Goal: Task Accomplishment & Management: Complete application form

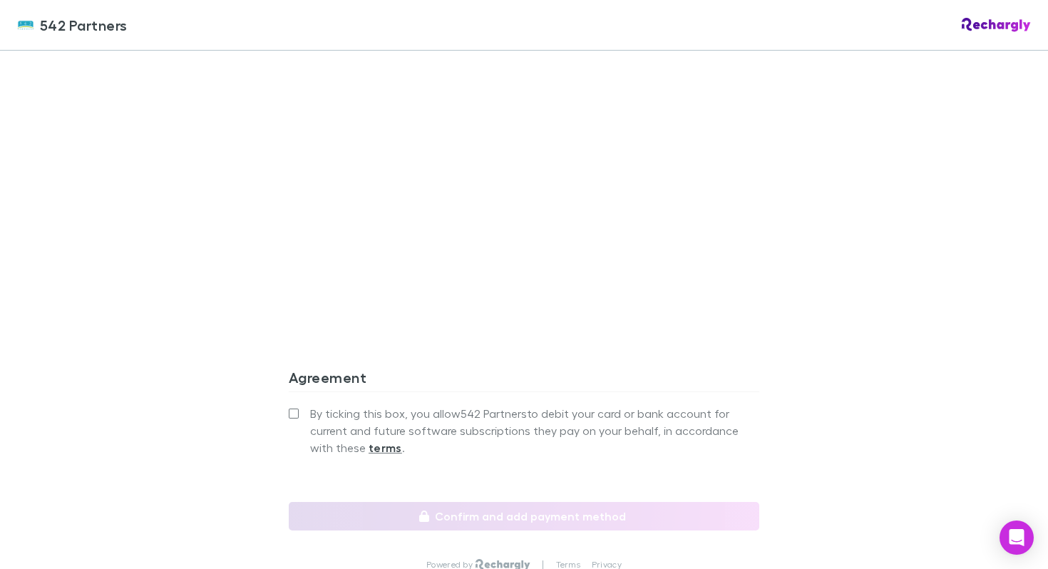
scroll to position [1166, 0]
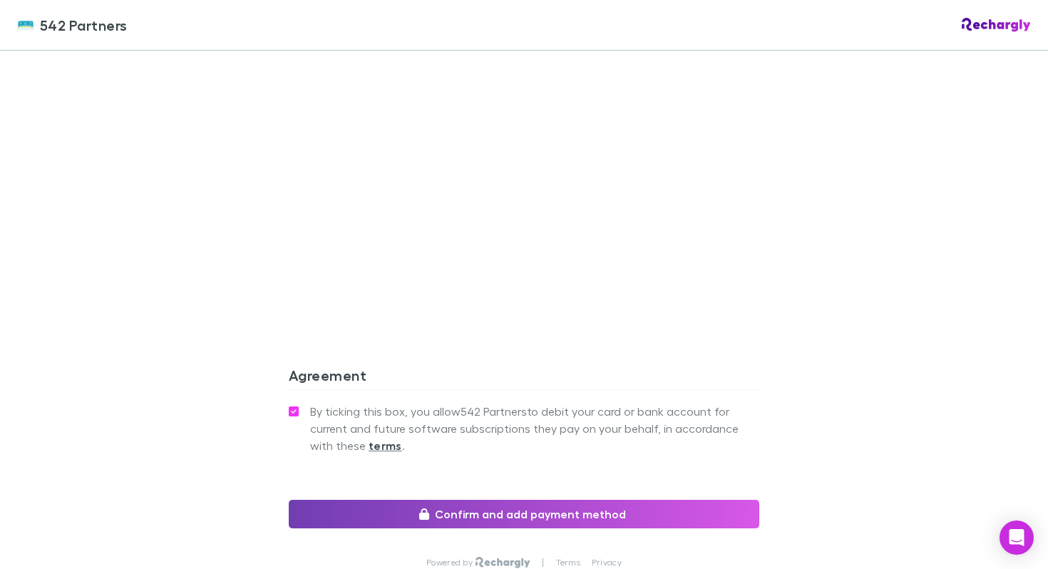
click at [502, 500] on button "Confirm and add payment method" at bounding box center [524, 514] width 470 height 29
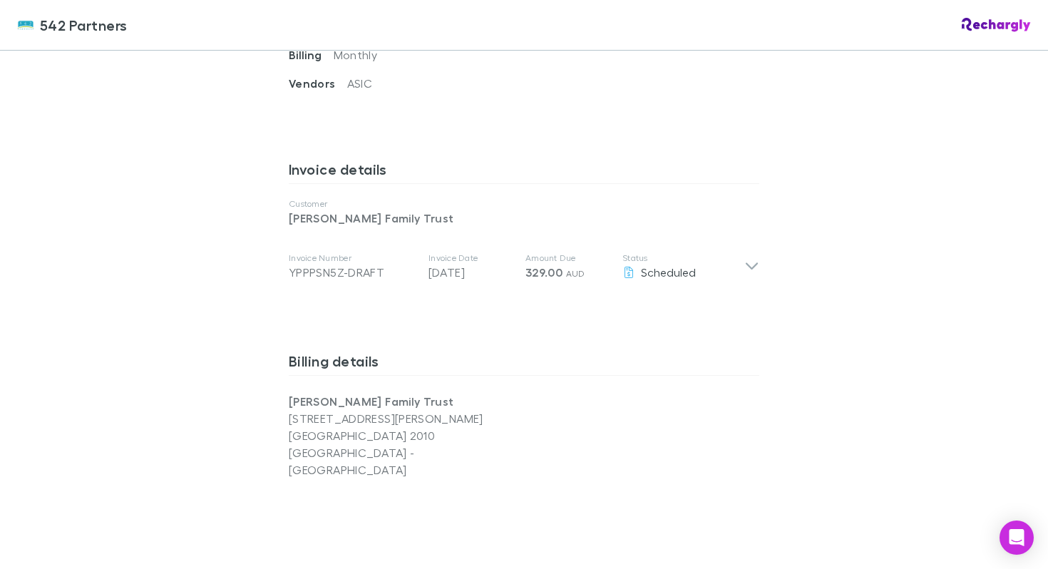
scroll to position [454, 0]
